Goal: Navigation & Orientation: Find specific page/section

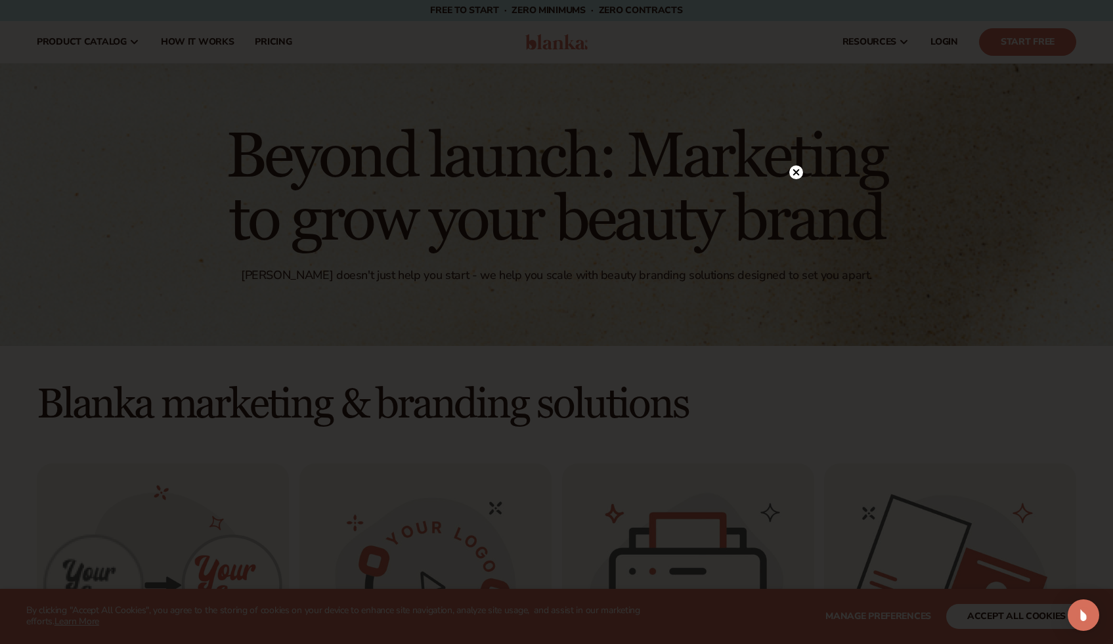
click at [794, 171] on icon at bounding box center [795, 172] width 7 height 7
